Goal: Information Seeking & Learning: Learn about a topic

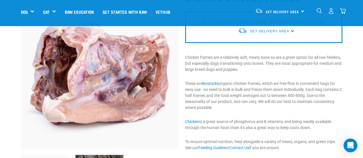
scroll to position [47, 0]
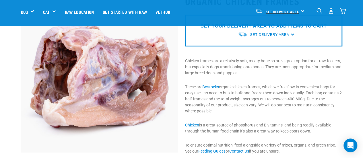
click at [283, 11] on span "Set Delivery Area" at bounding box center [282, 12] width 33 height 2
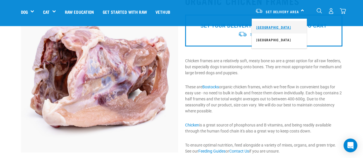
click at [268, 28] on link "[GEOGRAPHIC_DATA]" at bounding box center [279, 27] width 55 height 13
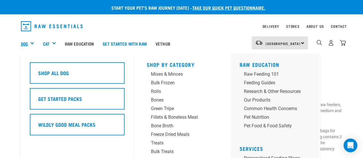
click at [26, 42] on link "Dog" at bounding box center [24, 44] width 7 height 7
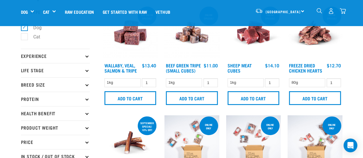
scroll to position [37, 0]
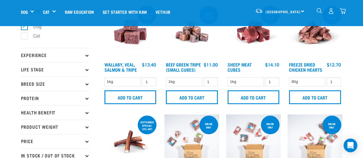
click at [53, 83] on p "Breed Size" at bounding box center [55, 84] width 69 height 14
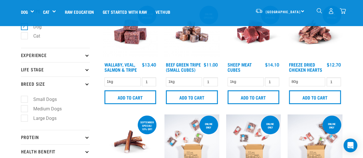
click at [44, 116] on label "Large Dogs" at bounding box center [41, 118] width 35 height 7
click at [25, 116] on input "Large Dogs" at bounding box center [23, 117] width 4 height 4
checkbox input "true"
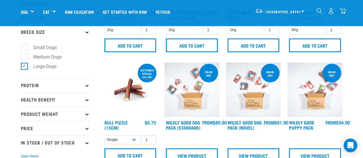
scroll to position [89, 0]
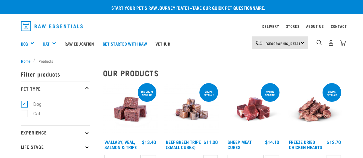
click at [65, 86] on p "Pet Type" at bounding box center [55, 88] width 69 height 14
click at [83, 83] on p "Pet Type" at bounding box center [55, 88] width 69 height 14
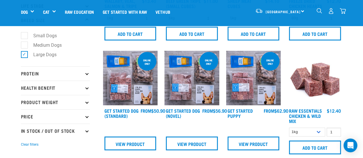
scroll to position [100, 0]
click at [58, 77] on p "Protein" at bounding box center [55, 74] width 69 height 14
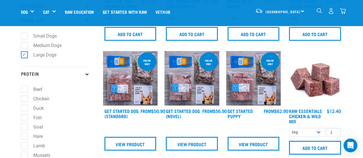
click at [45, 100] on label "Chicken" at bounding box center [38, 98] width 28 height 7
click at [25, 100] on input "Chicken" at bounding box center [23, 98] width 4 height 4
checkbox input "true"
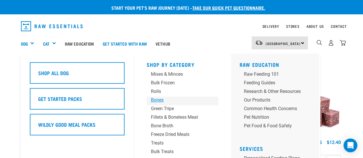
click at [154, 99] on div "Bones" at bounding box center [178, 100] width 54 height 7
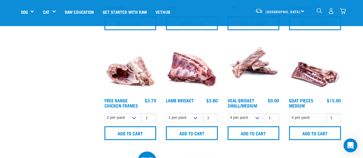
scroll to position [250, 0]
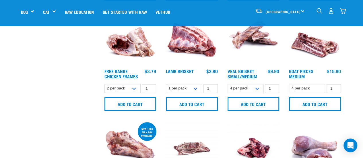
click at [127, 44] on img at bounding box center [130, 38] width 55 height 55
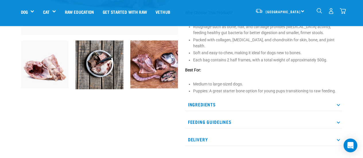
scroll to position [167, 0]
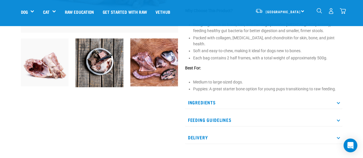
click at [220, 98] on p "Ingredients" at bounding box center [263, 102] width 157 height 13
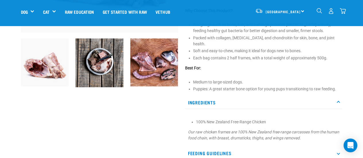
click at [220, 98] on p "Ingredients" at bounding box center [263, 102] width 157 height 13
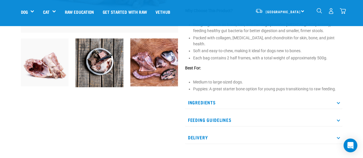
click at [220, 114] on p "Feeding Guidelines" at bounding box center [263, 120] width 157 height 13
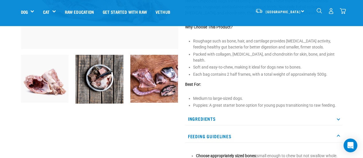
scroll to position [153, 0]
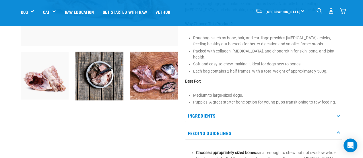
click at [213, 68] on li "Each bag contains 2 half frames, with a total weight of approximately 500g." at bounding box center [267, 71] width 149 height 6
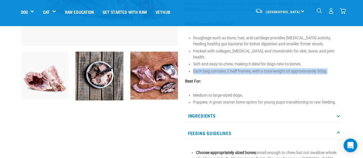
click at [213, 68] on li "Each bag contains 2 half frames, with a total weight of approximately 500g." at bounding box center [267, 71] width 149 height 6
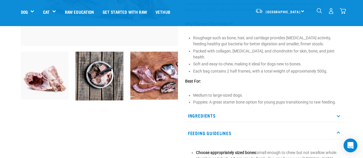
click at [211, 61] on li "Soft and easy-to-chew, making it ideal for dogs new to bones." at bounding box center [267, 64] width 149 height 6
click at [210, 49] on li "Packed with collagen, glucosamine, and chondroitin for skin, bone, and joint he…" at bounding box center [267, 54] width 149 height 12
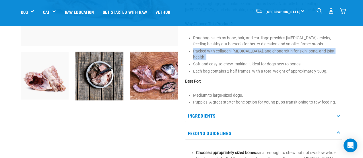
click at [210, 49] on li "Packed with collagen, glucosamine, and chondroitin for skin, bone, and joint he…" at bounding box center [267, 54] width 149 height 12
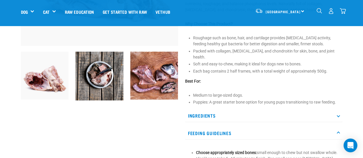
click at [212, 39] on li "Roughage such as bone, hair, and cartilage provides prebiotic activity, feeding…" at bounding box center [267, 41] width 149 height 12
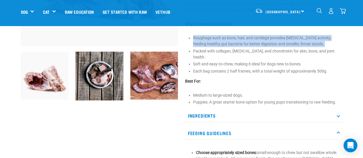
click at [212, 39] on li "Roughage such as bone, hair, and cartilage provides prebiotic activity, feeding…" at bounding box center [267, 41] width 149 height 12
click at [212, 44] on li "Roughage such as bone, hair, and cartilage provides prebiotic activity, feeding…" at bounding box center [267, 41] width 149 height 12
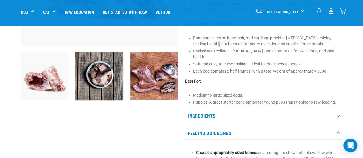
click at [212, 44] on li "Roughage such as bone, hair, and cartilage provides prebiotic activity, feeding…" at bounding box center [267, 41] width 149 height 12
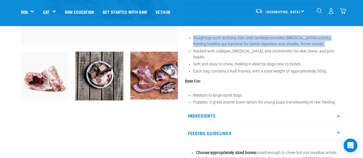
click at [212, 44] on li "Roughage such as bone, hair, and cartilage provides prebiotic activity, feeding…" at bounding box center [267, 41] width 149 height 12
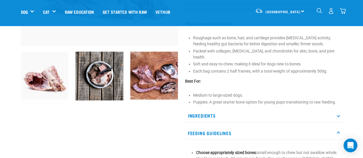
click at [214, 48] on li "Packed with collagen, glucosamine, and chondroitin for skin, bone, and joint he…" at bounding box center [267, 54] width 149 height 12
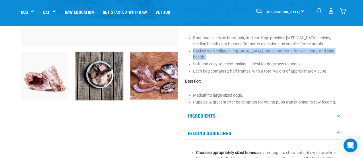
click at [214, 48] on li "Packed with collagen, glucosamine, and chondroitin for skin, bone, and joint he…" at bounding box center [267, 54] width 149 height 12
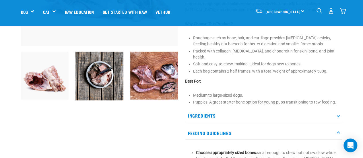
click at [214, 47] on li "Roughage such as bone, hair, and cartilage provides prebiotic activity, feeding…" at bounding box center [267, 41] width 149 height 12
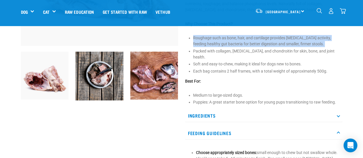
click at [214, 47] on li "Roughage such as bone, hair, and cartilage provides prebiotic activity, feeding…" at bounding box center [267, 41] width 149 height 12
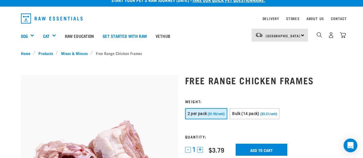
scroll to position [0, 0]
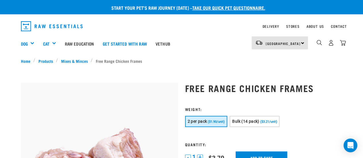
click at [105, 61] on li "Free Range Chicken Frames" at bounding box center [118, 61] width 54 height 6
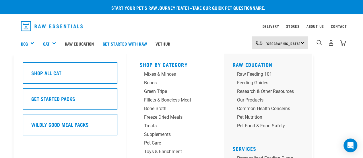
click at [55, 47] on div "Cat" at bounding box center [52, 43] width 18 height 23
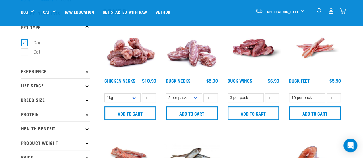
scroll to position [21, 0]
